Goal: Information Seeking & Learning: Learn about a topic

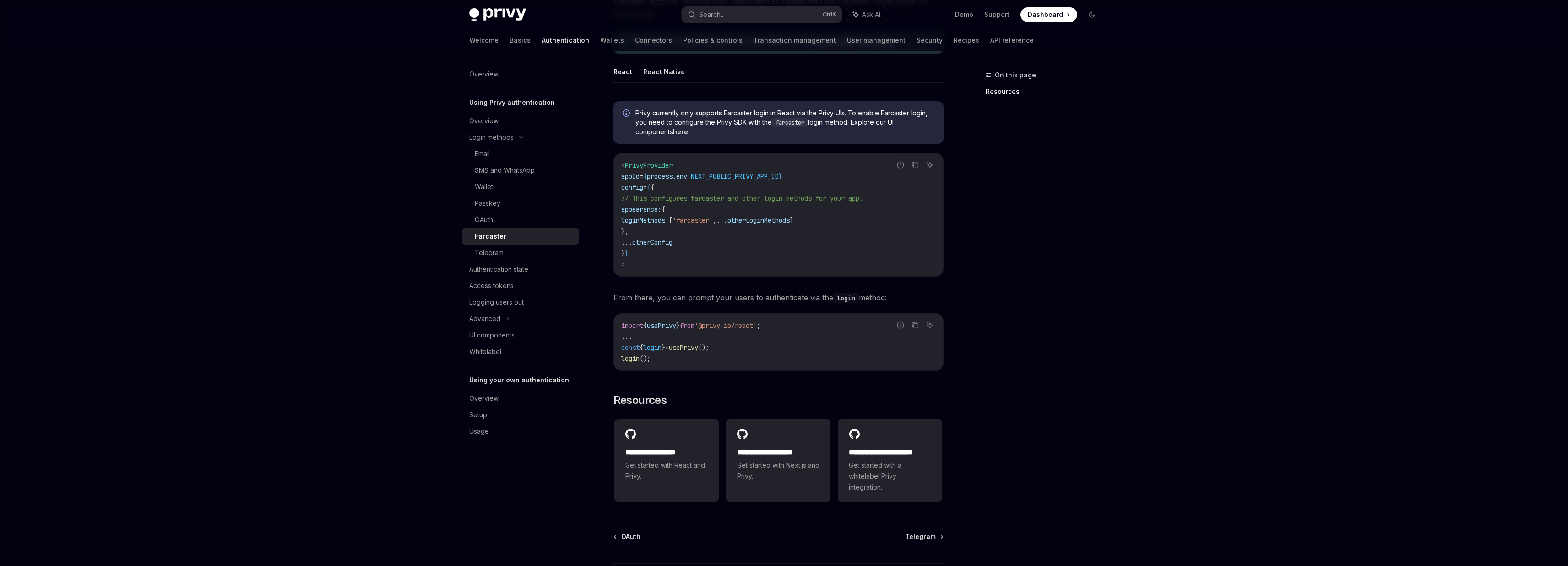
scroll to position [83, 0]
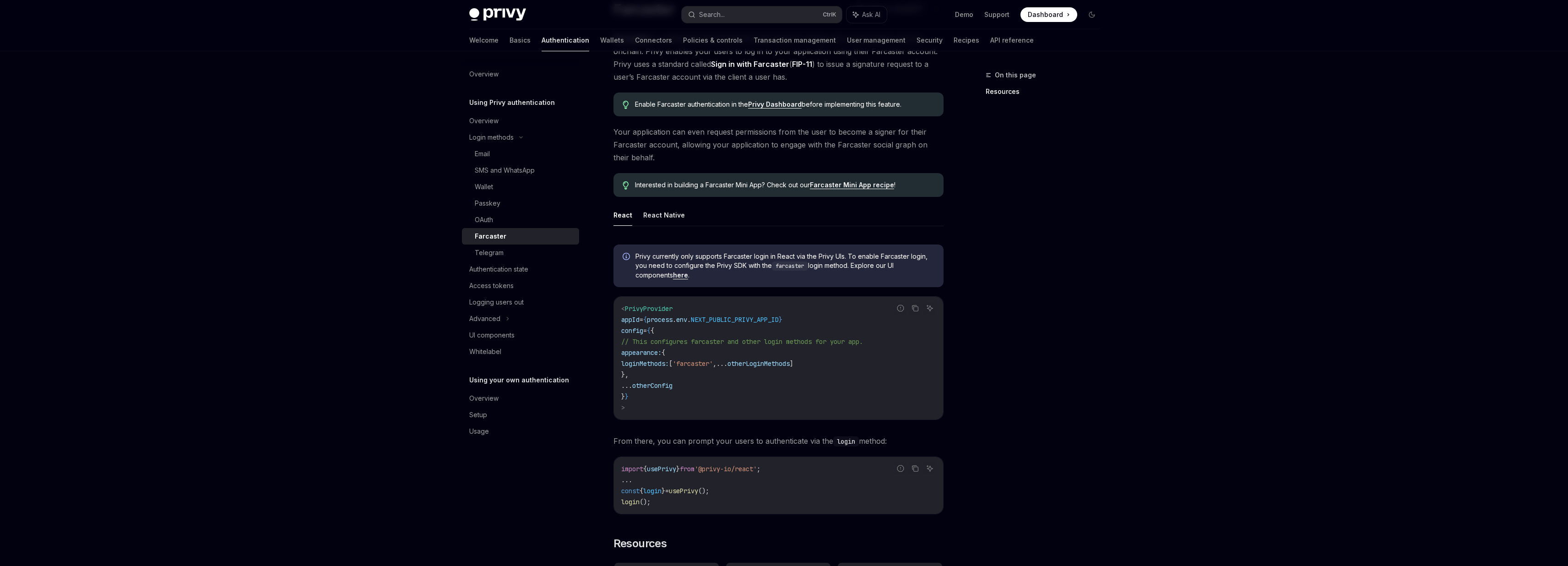
click at [836, 187] on link "Farcaster Mini App recipe" at bounding box center [852, 185] width 84 height 8
type textarea "*"
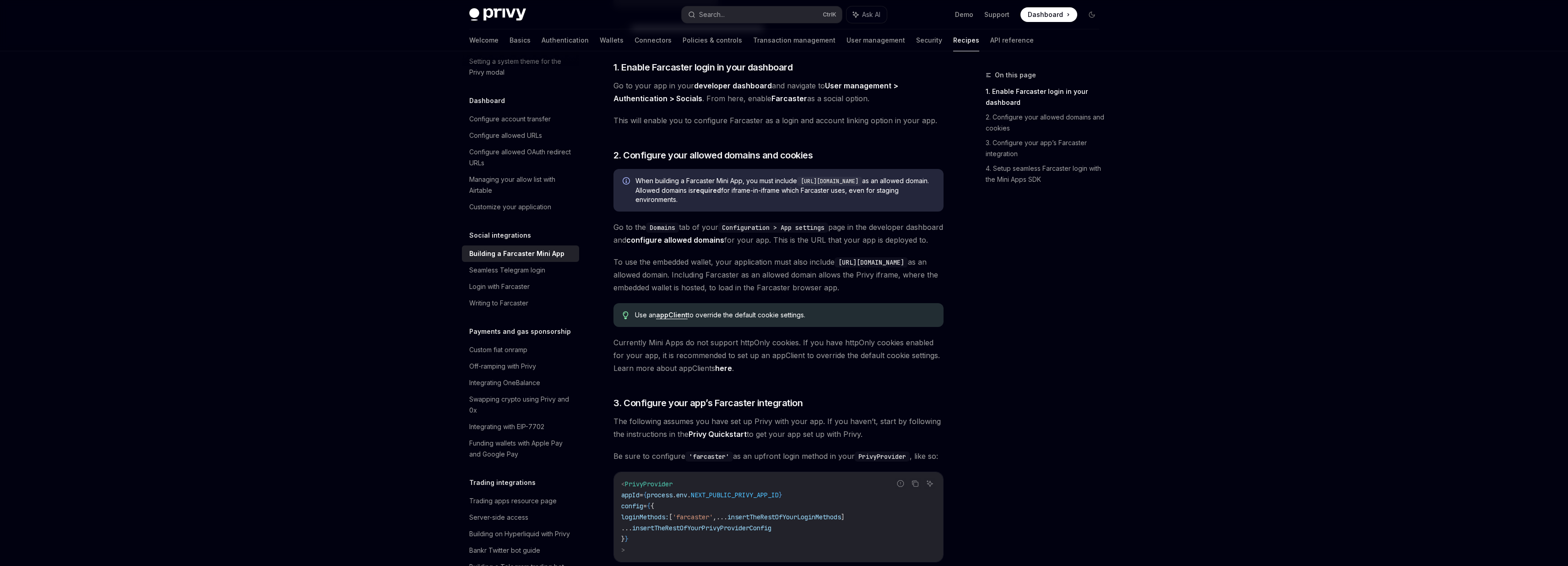
scroll to position [385, 0]
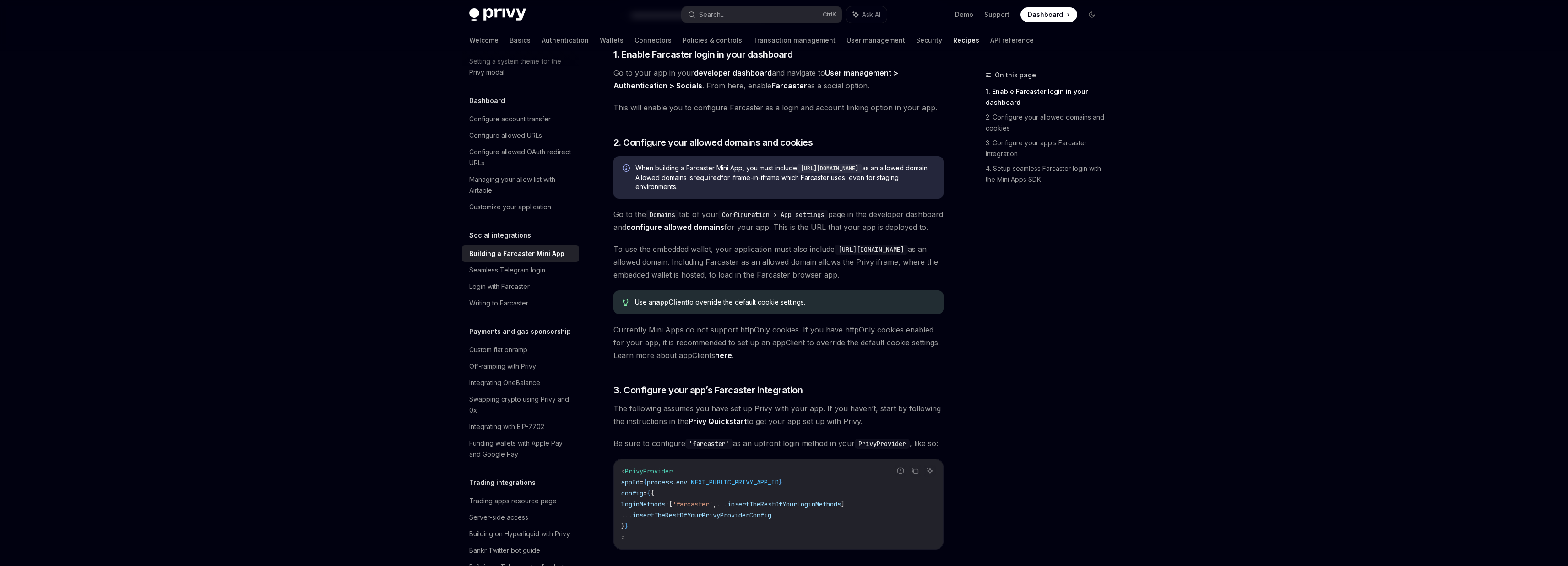
click at [722, 361] on link "here" at bounding box center [723, 355] width 17 height 10
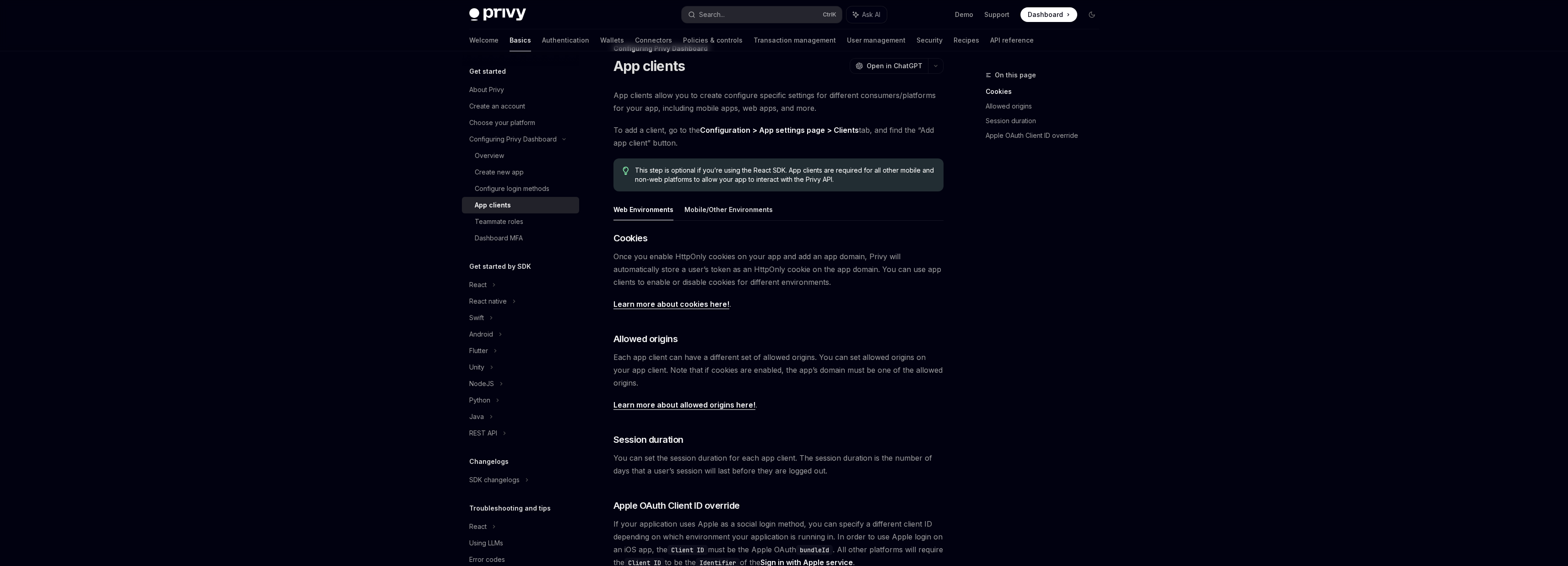
scroll to position [1, 0]
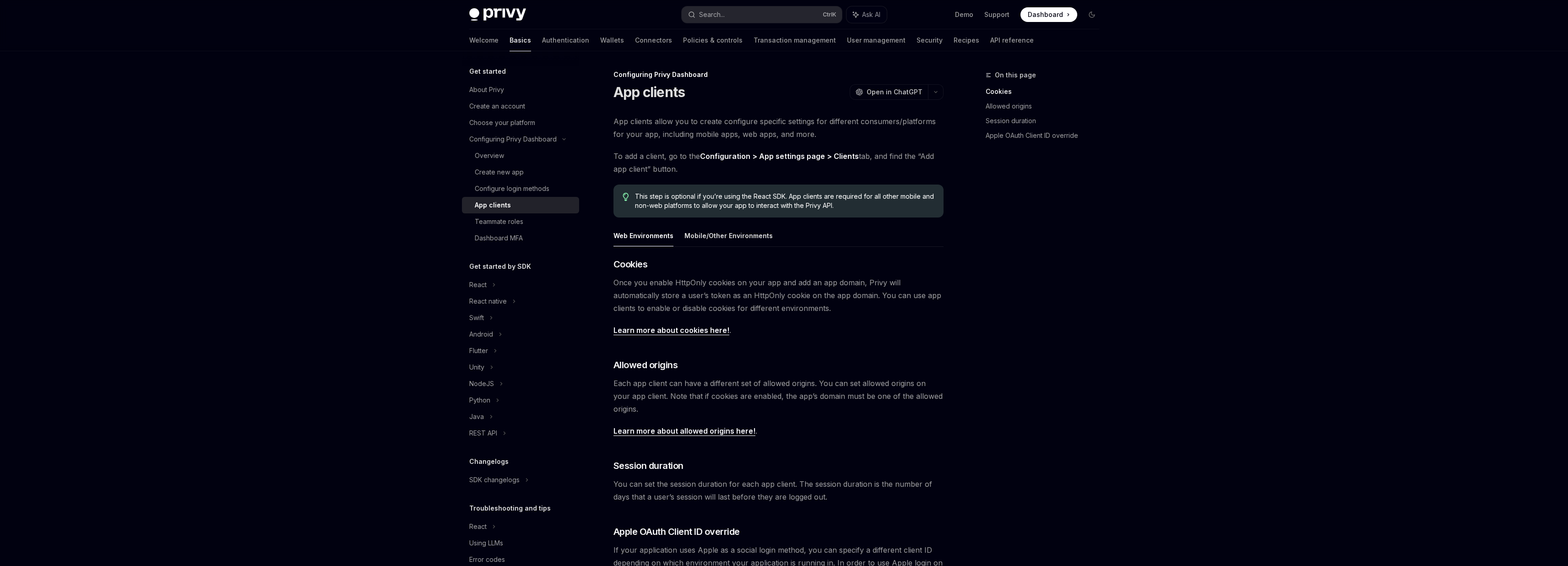
click at [706, 221] on div "App clients allow you to create configure specific settings for different consu…" at bounding box center [778, 355] width 330 height 480
click at [710, 237] on button "Mobile/Other Environments" at bounding box center [728, 235] width 88 height 21
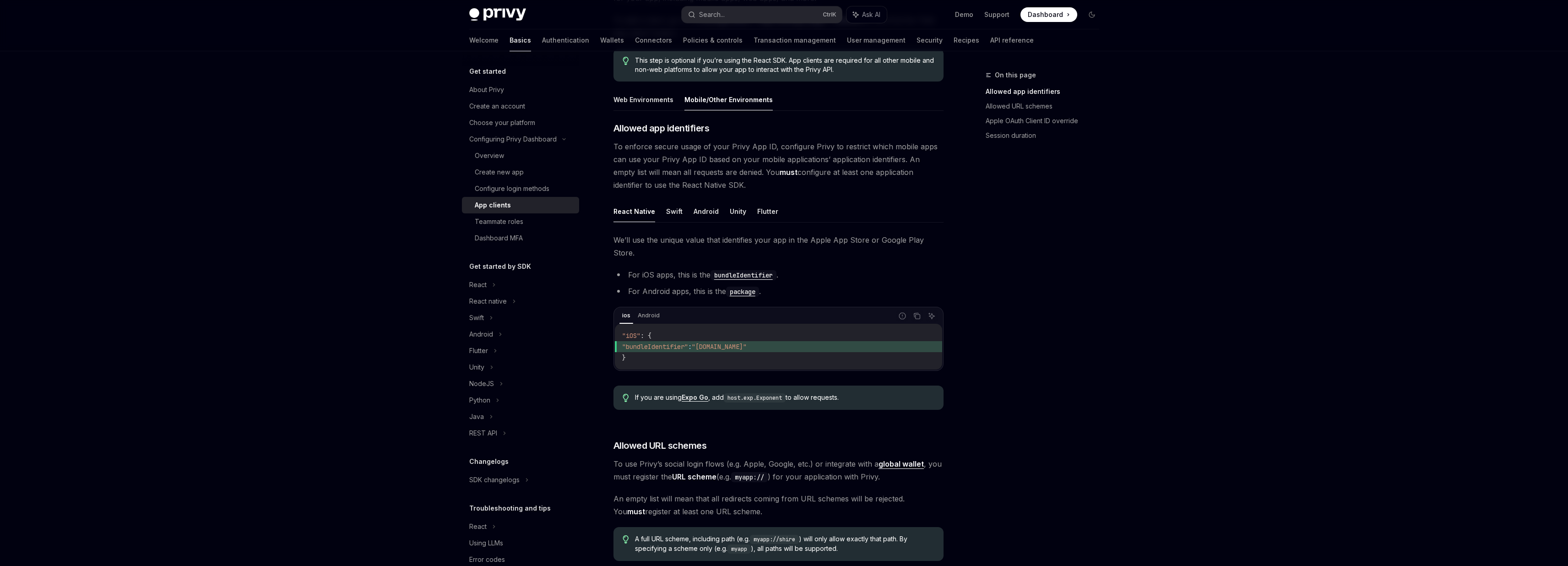
scroll to position [136, 0]
click at [632, 102] on button "Web Environments" at bounding box center [643, 100] width 60 height 21
type textarea "*"
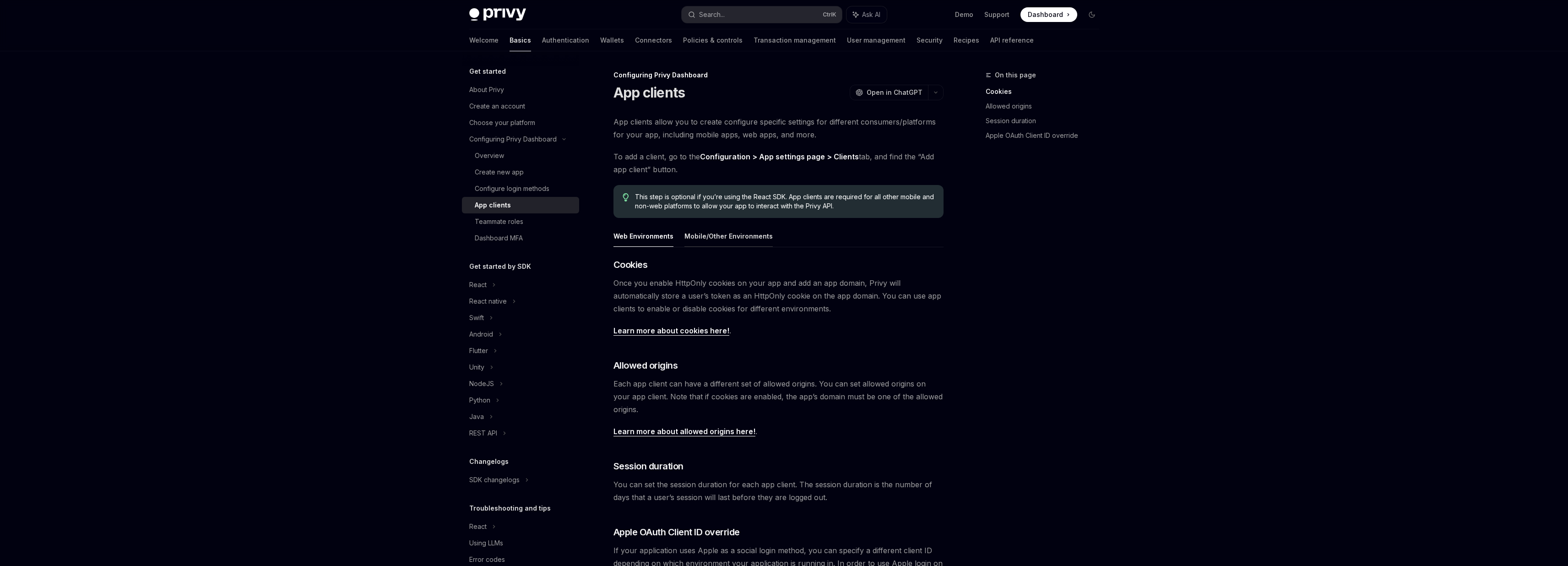
click at [742, 234] on button "Mobile/Other Environments" at bounding box center [728, 236] width 88 height 21
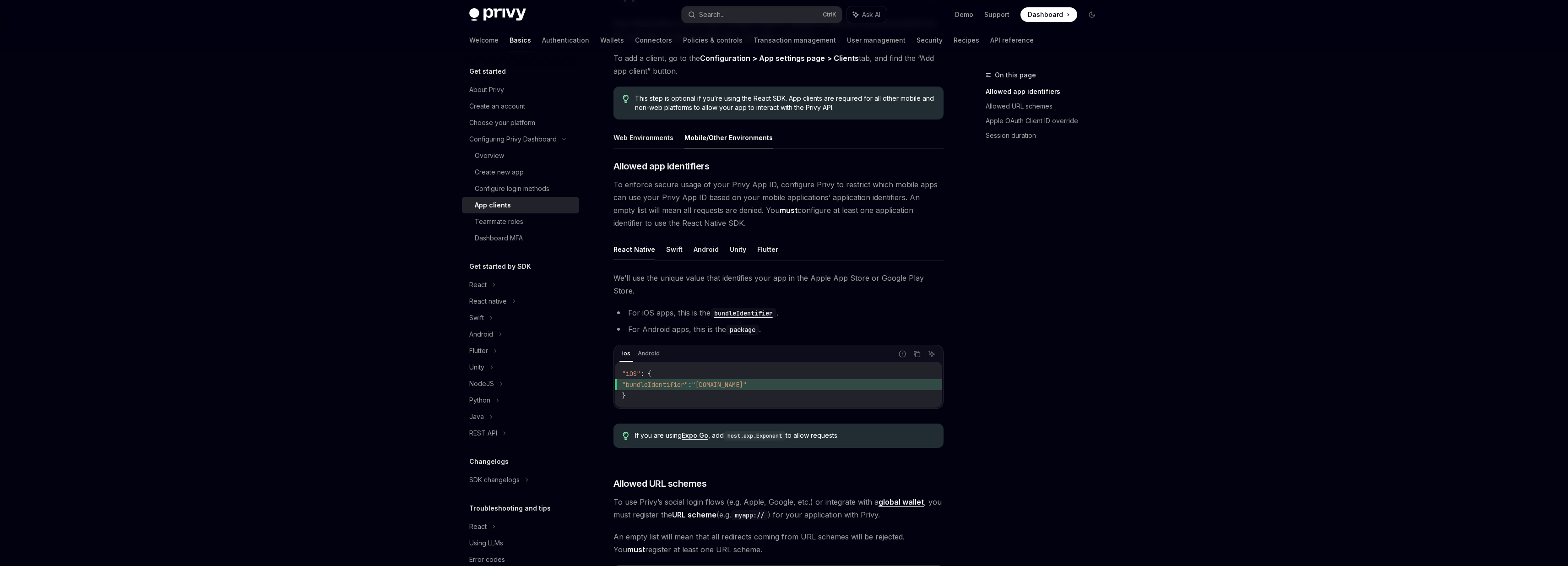
scroll to position [26, 0]
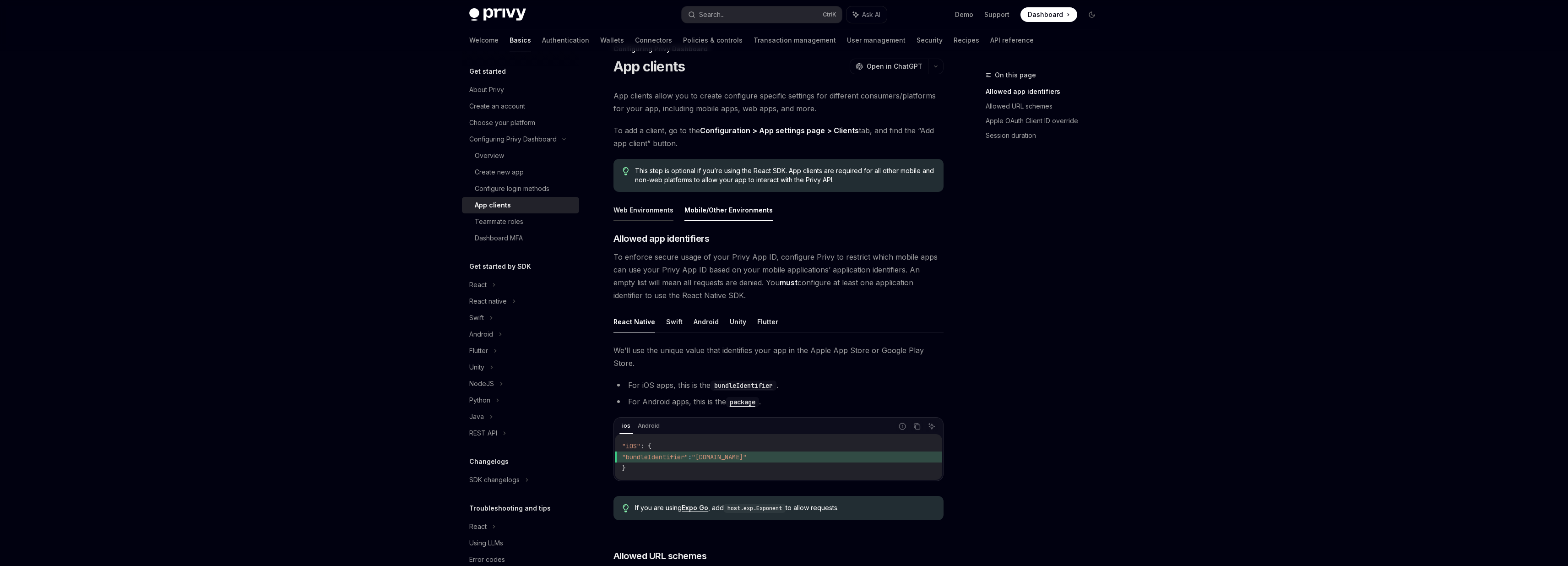
click at [637, 201] on button "Web Environments" at bounding box center [643, 209] width 60 height 21
type textarea "*"
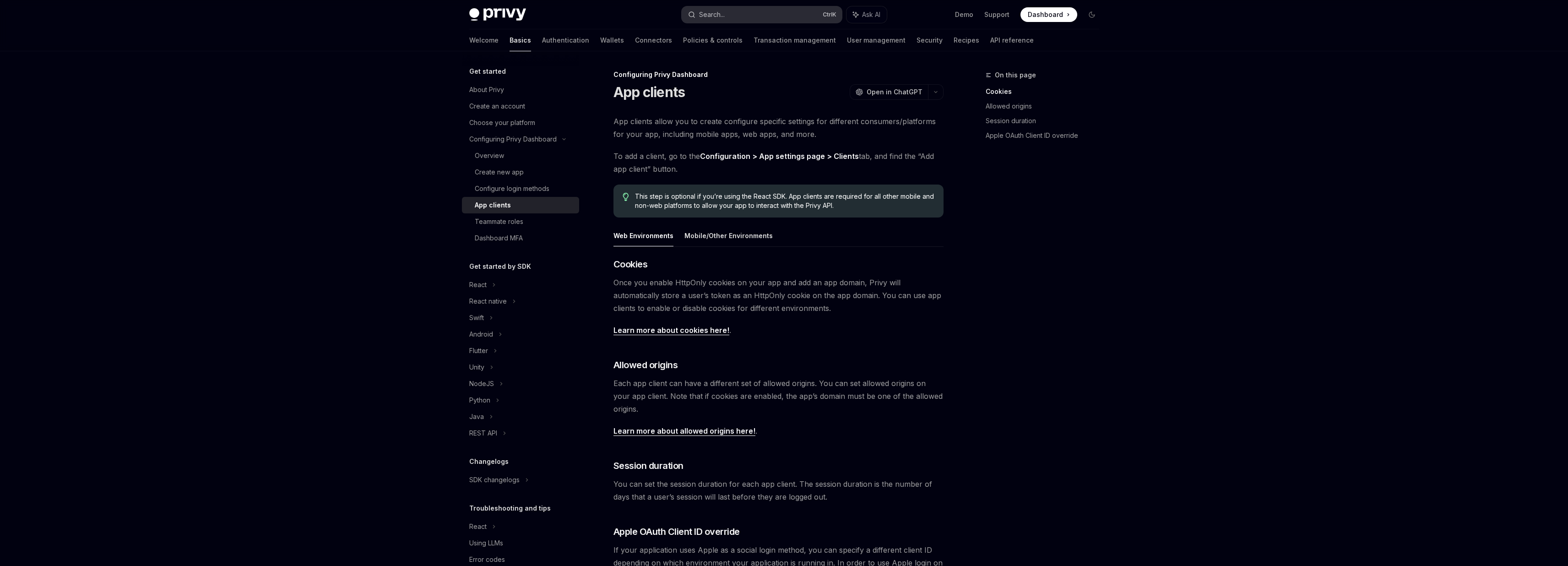
click at [727, 16] on button "Search... Ctrl K" at bounding box center [761, 15] width 160 height 17
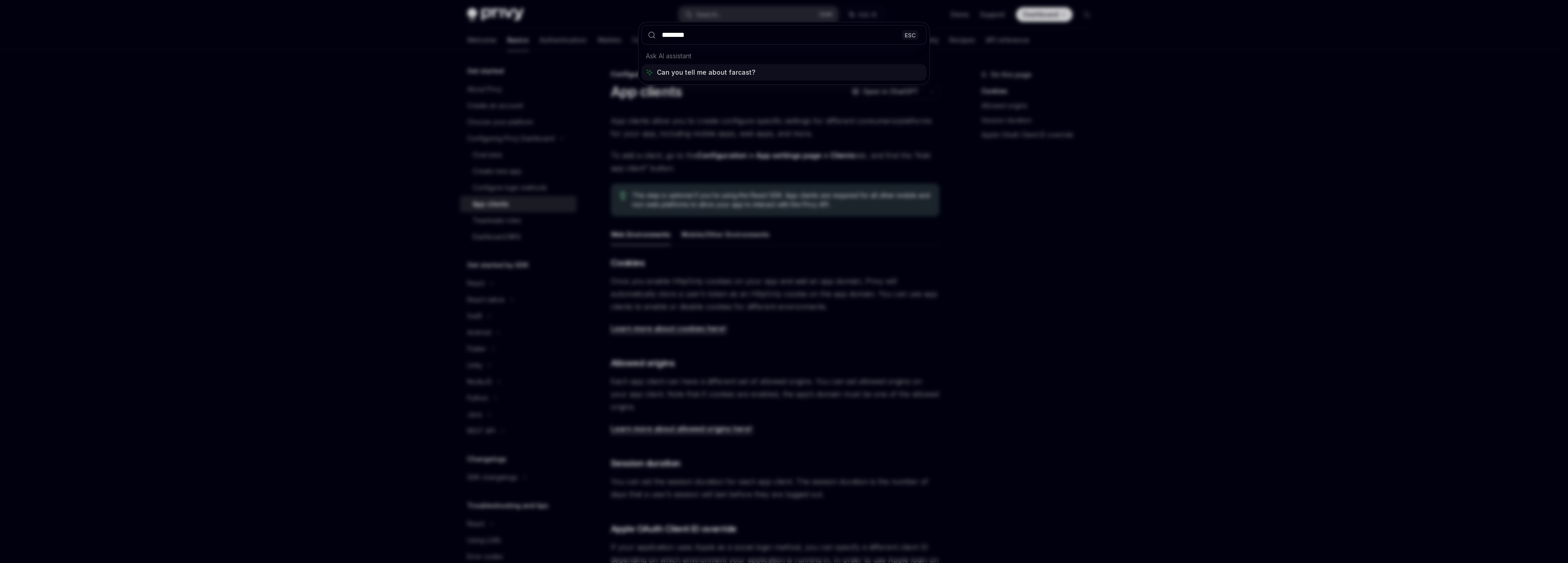
type input "*********"
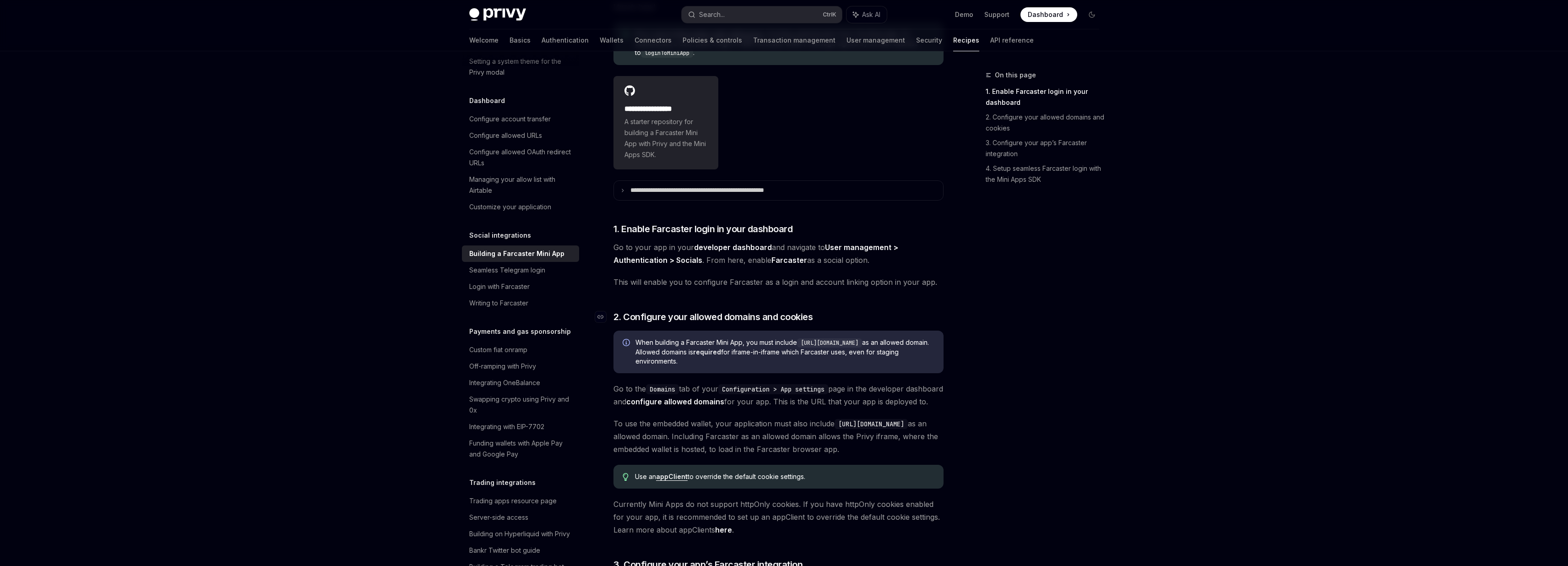
scroll to position [216, 0]
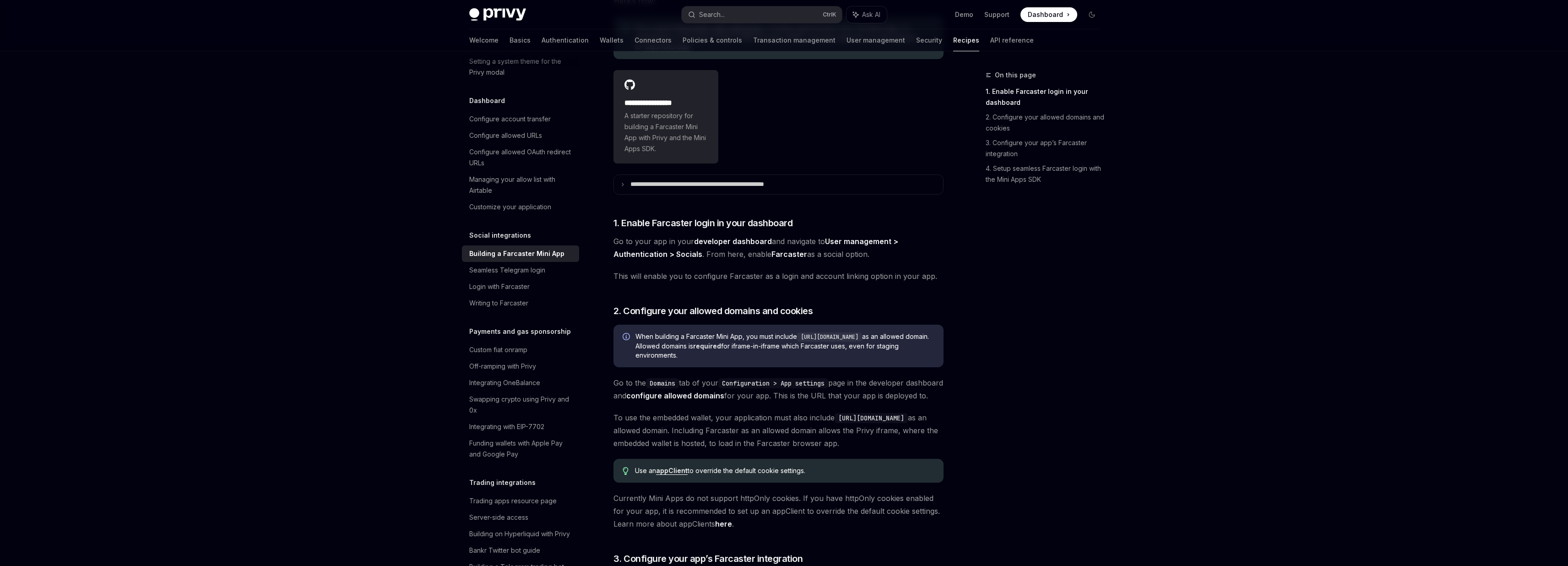
drag, startPoint x: 921, startPoint y: 431, endPoint x: 840, endPoint y: 426, distance: 81.2
click at [837, 423] on code "[URL][DOMAIN_NAME]" at bounding box center [871, 419] width 73 height 10
copy code "[URL][DOMAIN_NAME]"
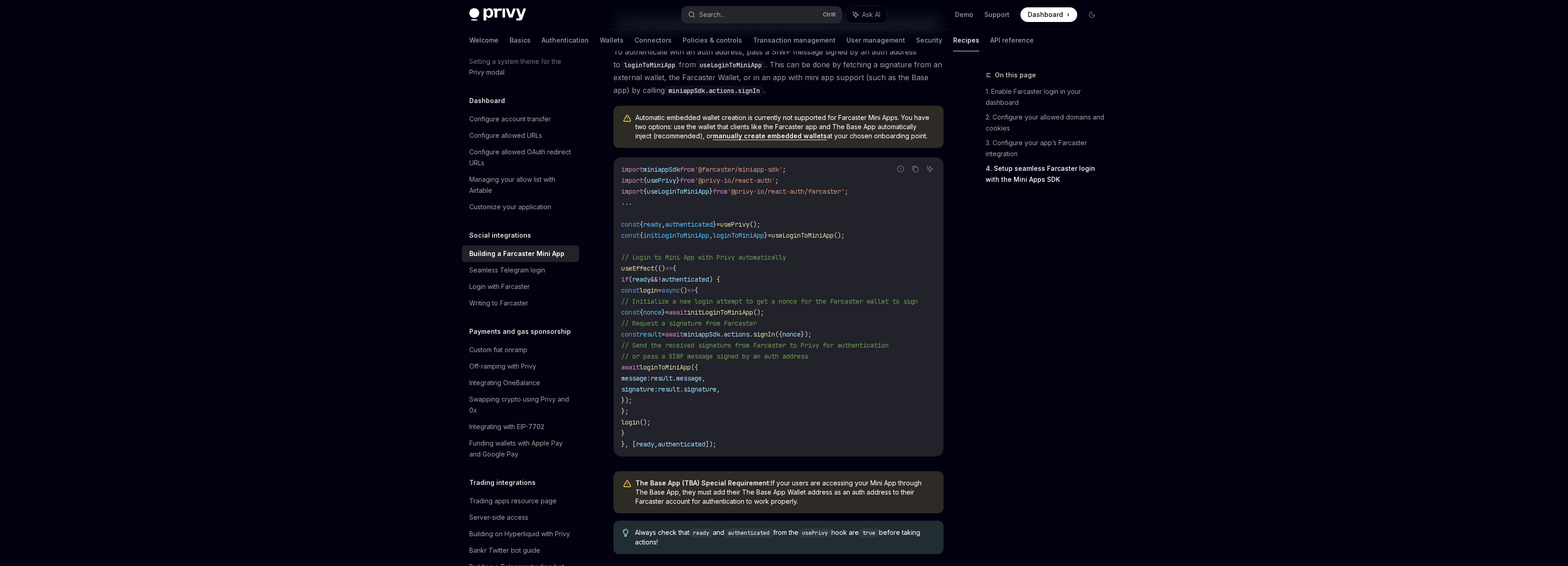
scroll to position [1041, 0]
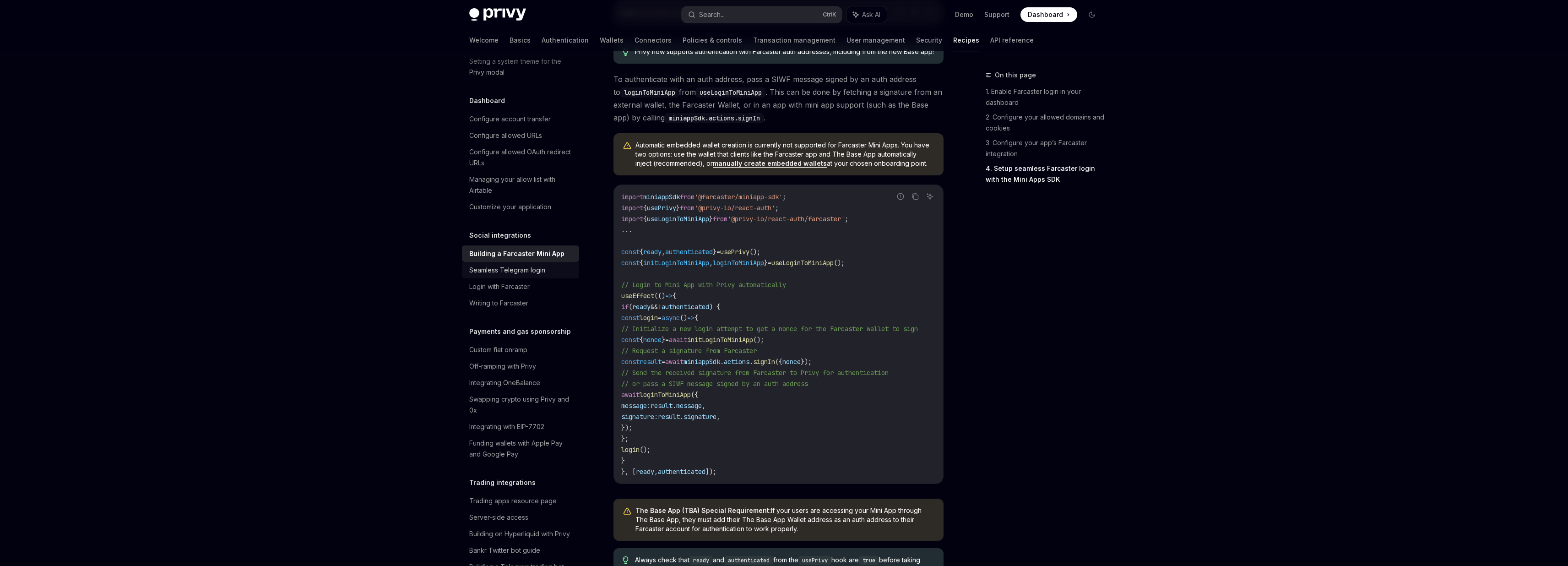
click at [540, 276] on div "Seamless Telegram login" at bounding box center [507, 270] width 76 height 11
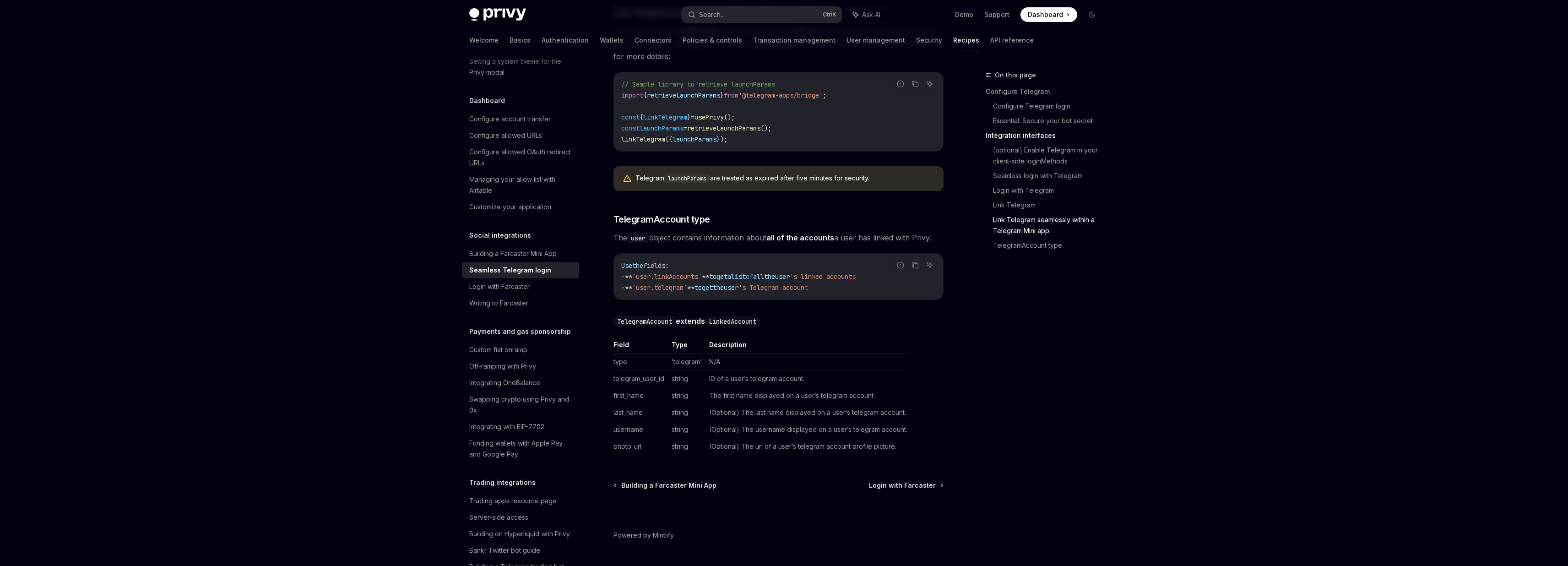
scroll to position [1475, 0]
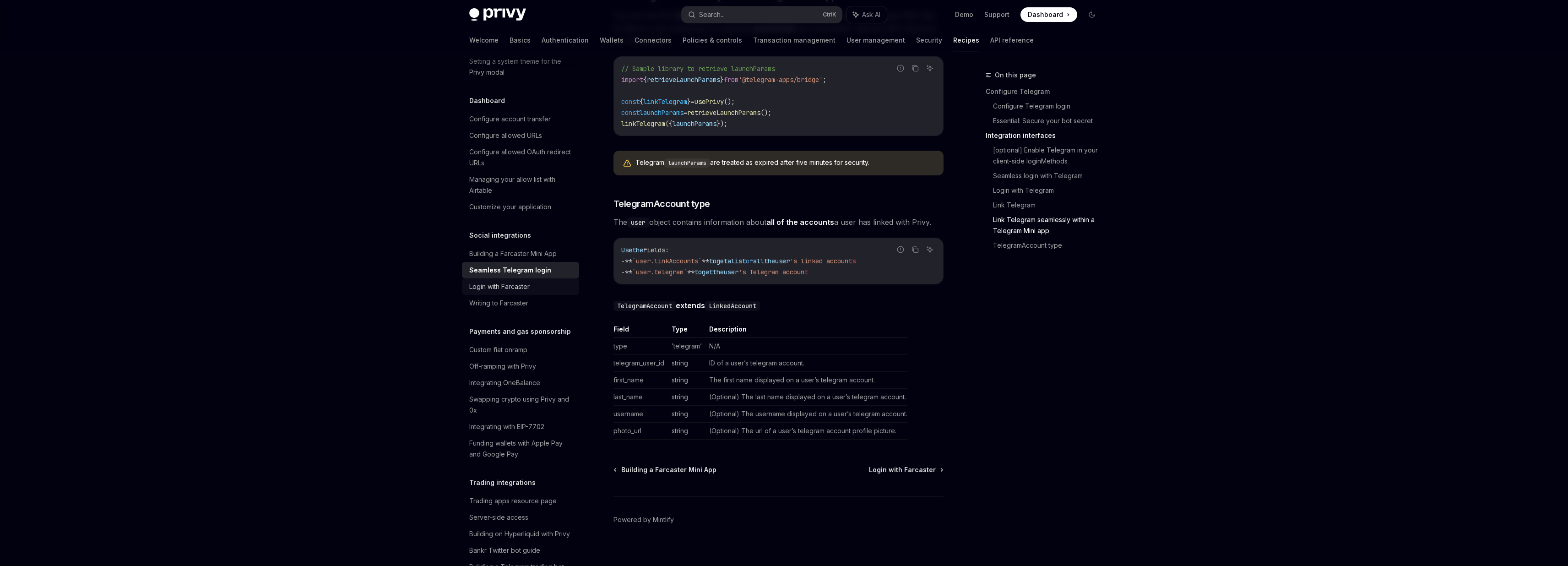
click at [525, 292] on div "Login with Farcaster" at bounding box center [499, 287] width 60 height 11
type textarea "*"
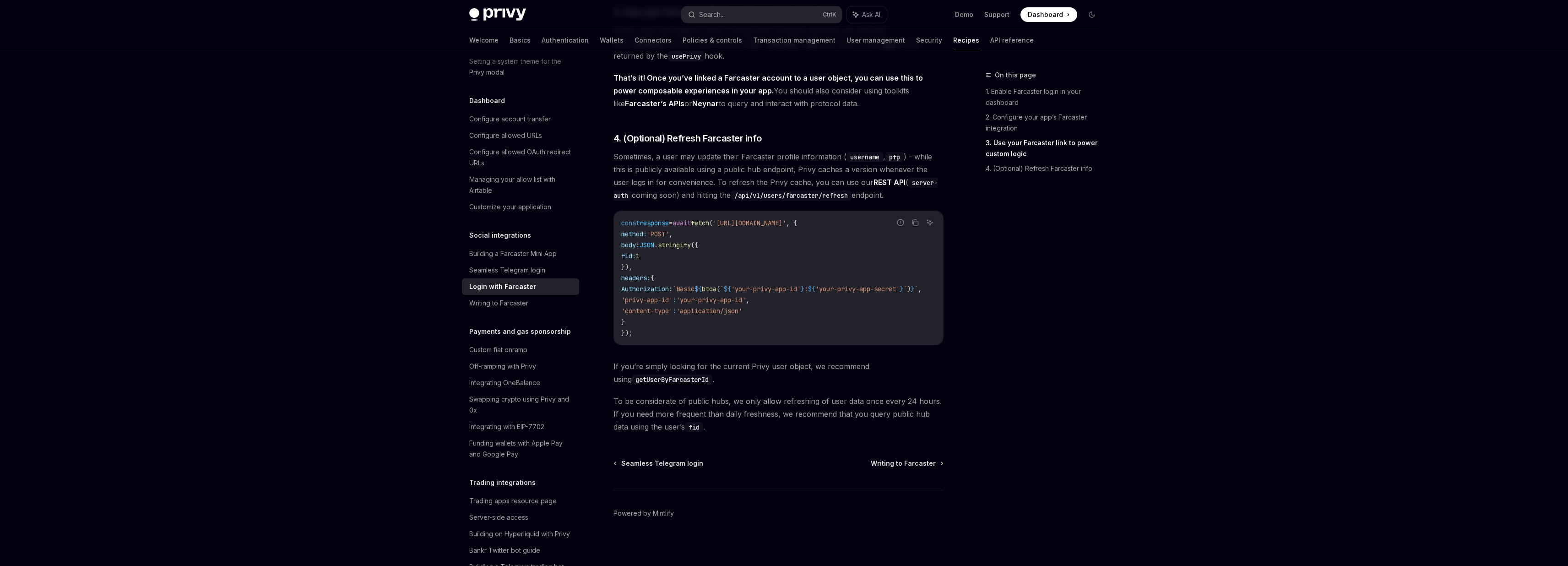
scroll to position [749, 0]
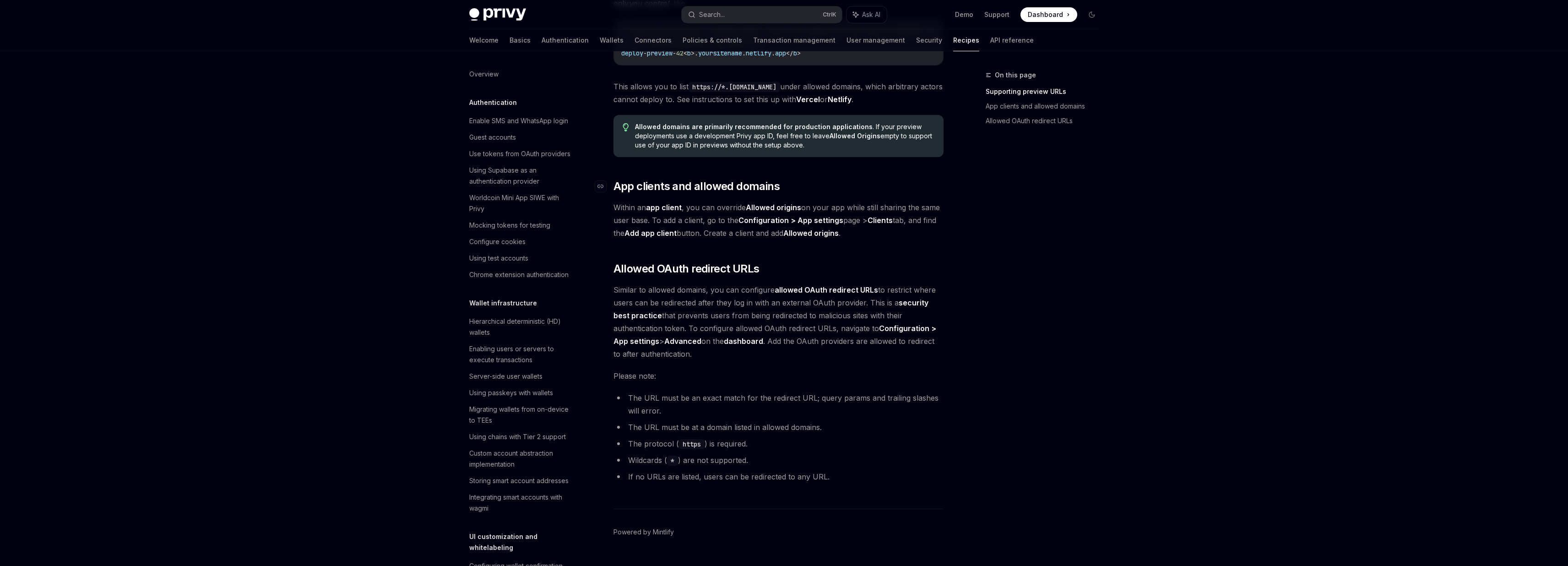
scroll to position [853, 0]
